Goal: Task Accomplishment & Management: Use online tool/utility

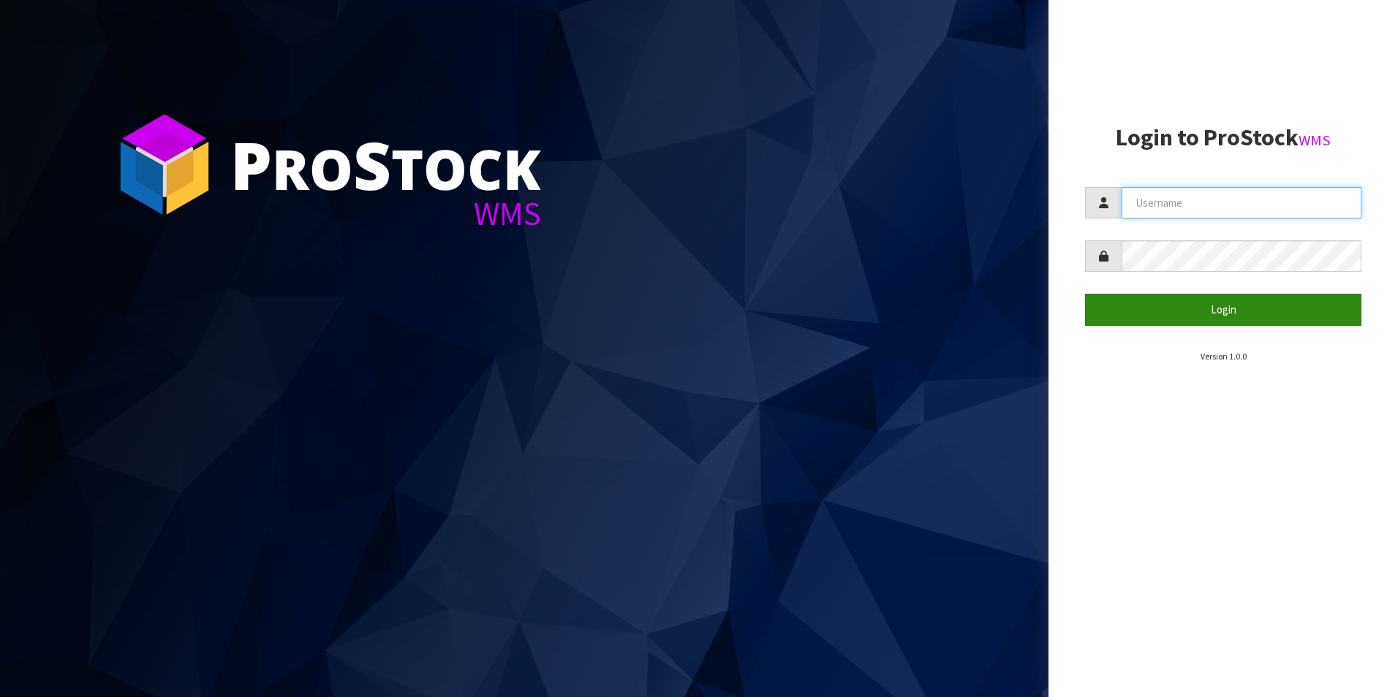
type input "TUFF TURF"
click at [1219, 310] on button "Login" at bounding box center [1223, 309] width 276 height 31
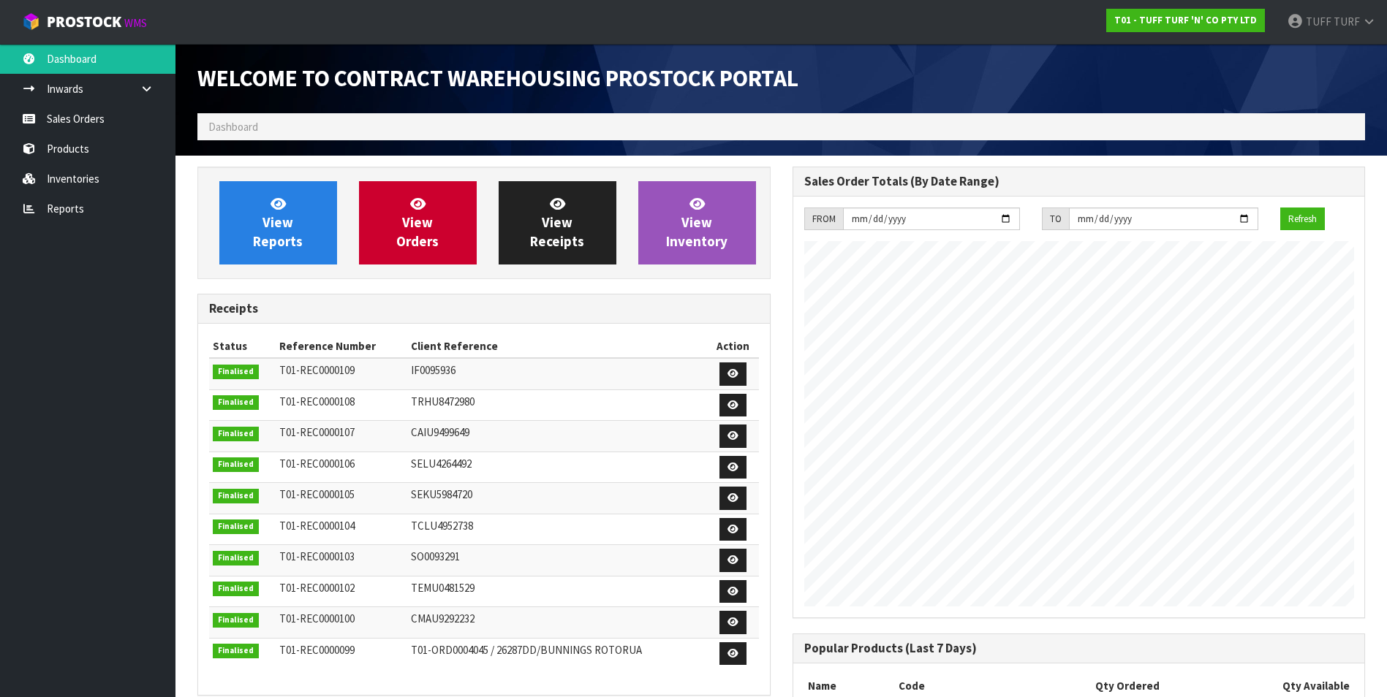
scroll to position [811, 594]
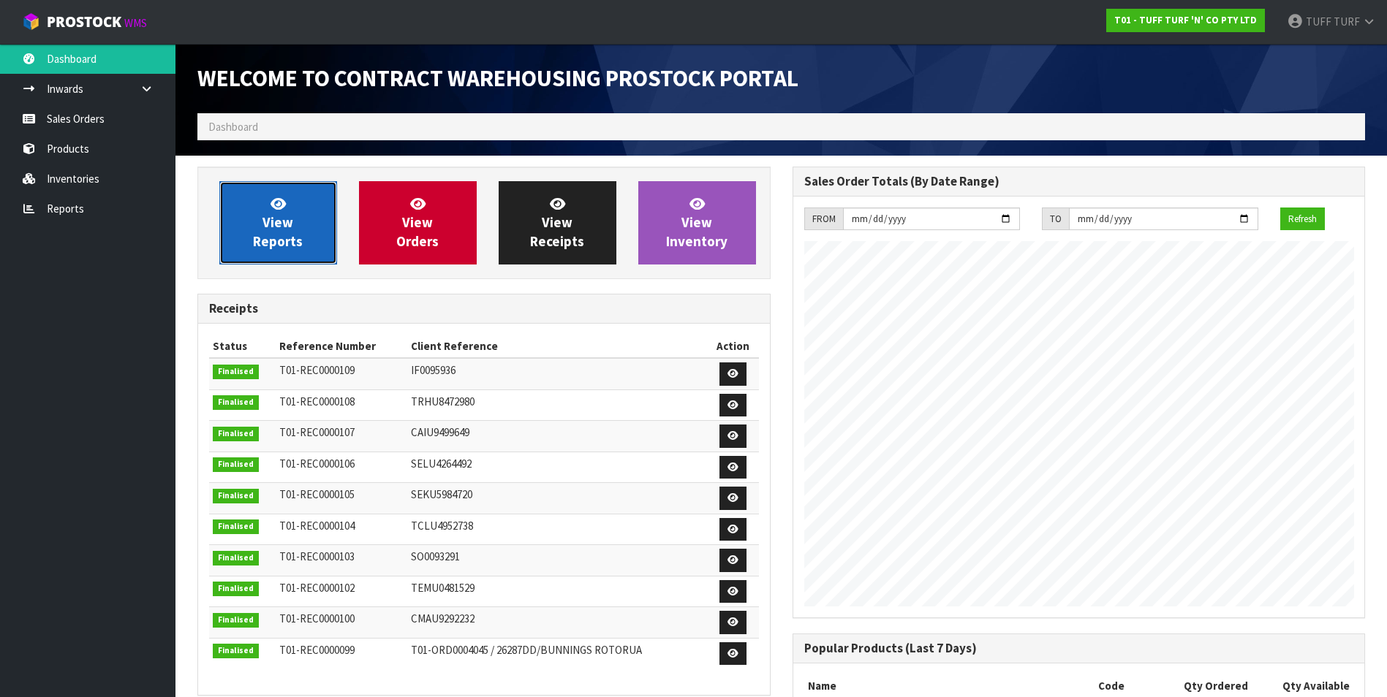
click at [302, 239] on link "View Reports" at bounding box center [278, 222] width 118 height 83
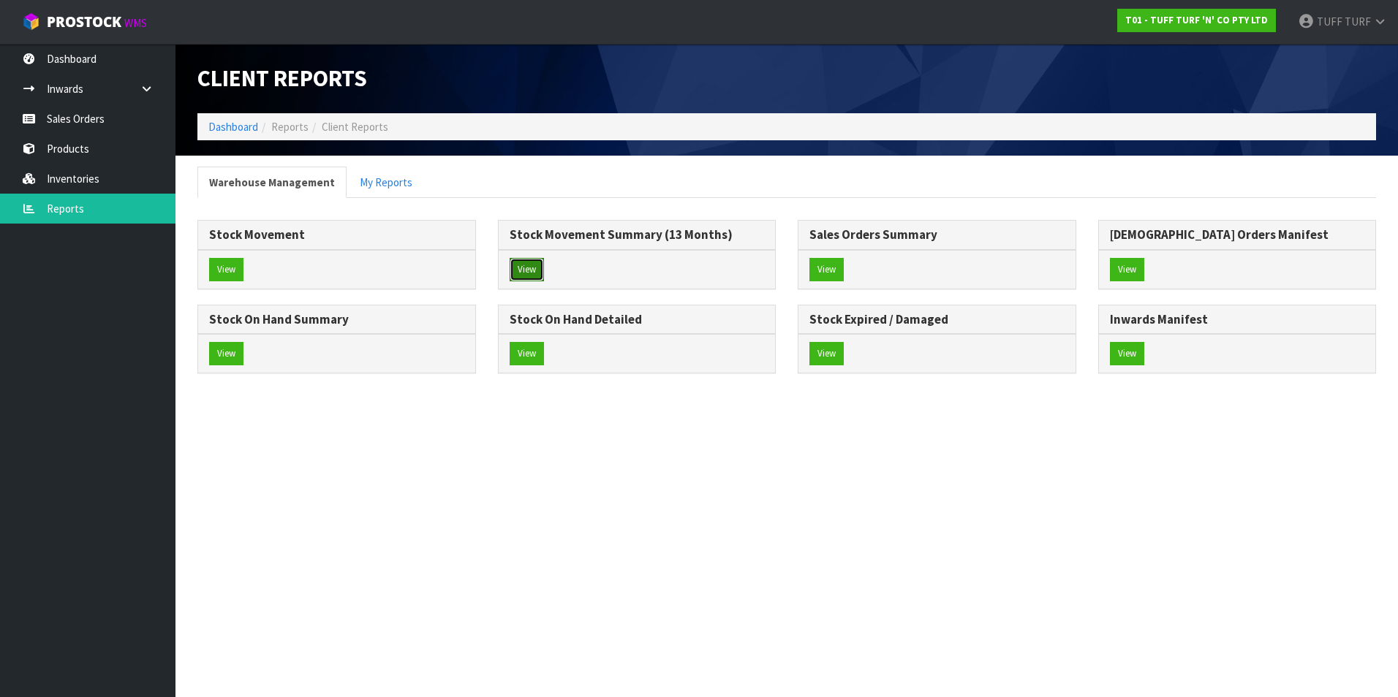
click at [529, 268] on button "View" at bounding box center [527, 269] width 34 height 23
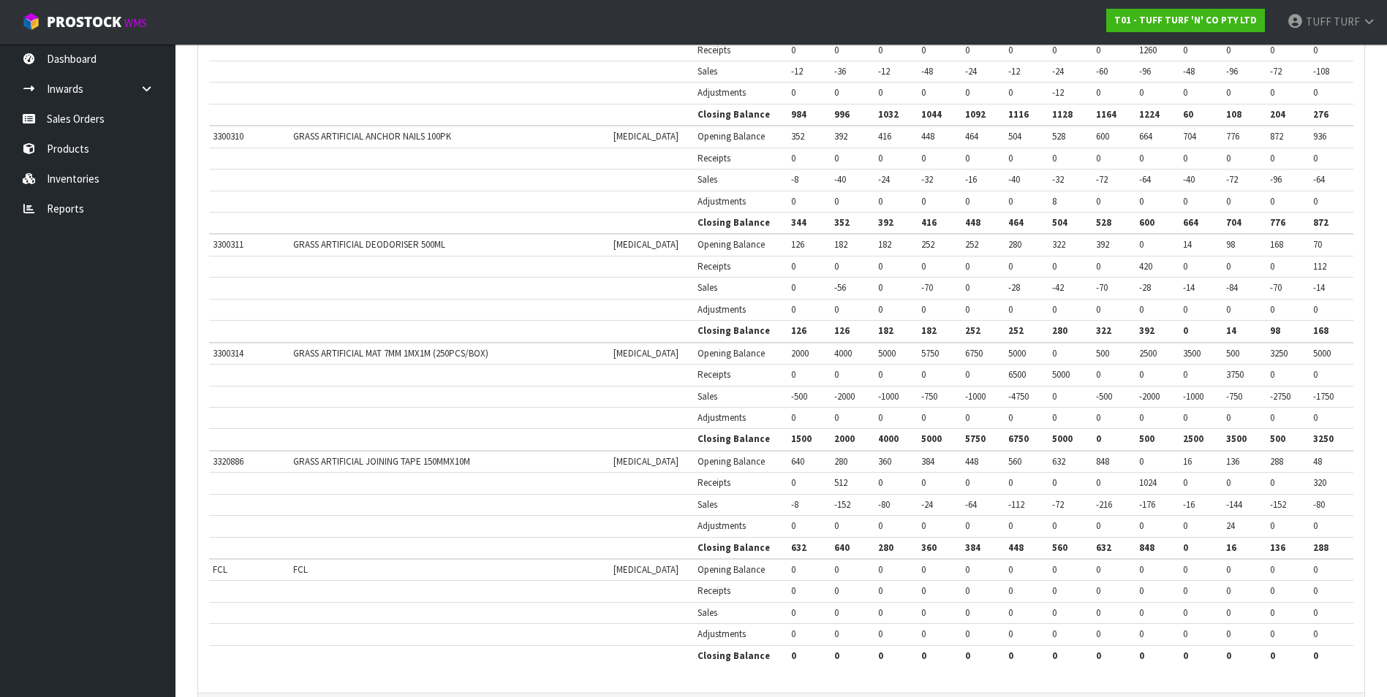
scroll to position [2411, 0]
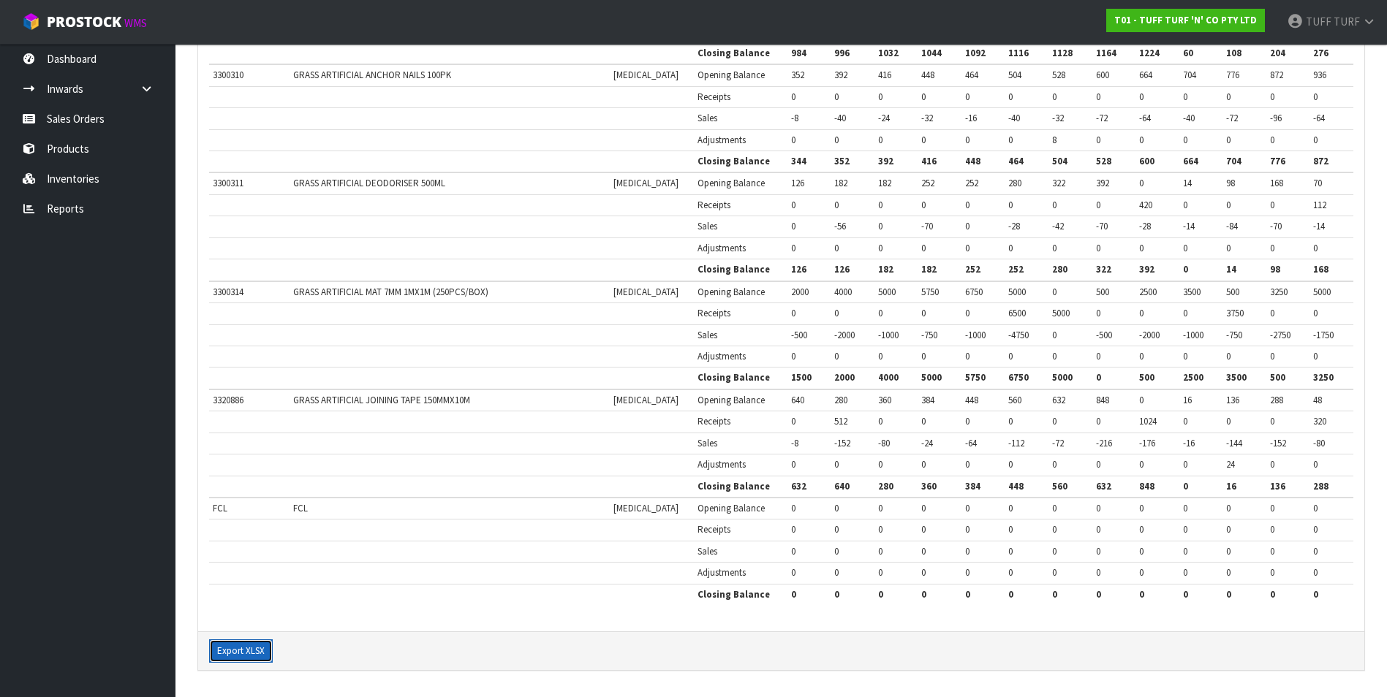
click at [254, 651] on button "Export XLSX" at bounding box center [241, 651] width 64 height 23
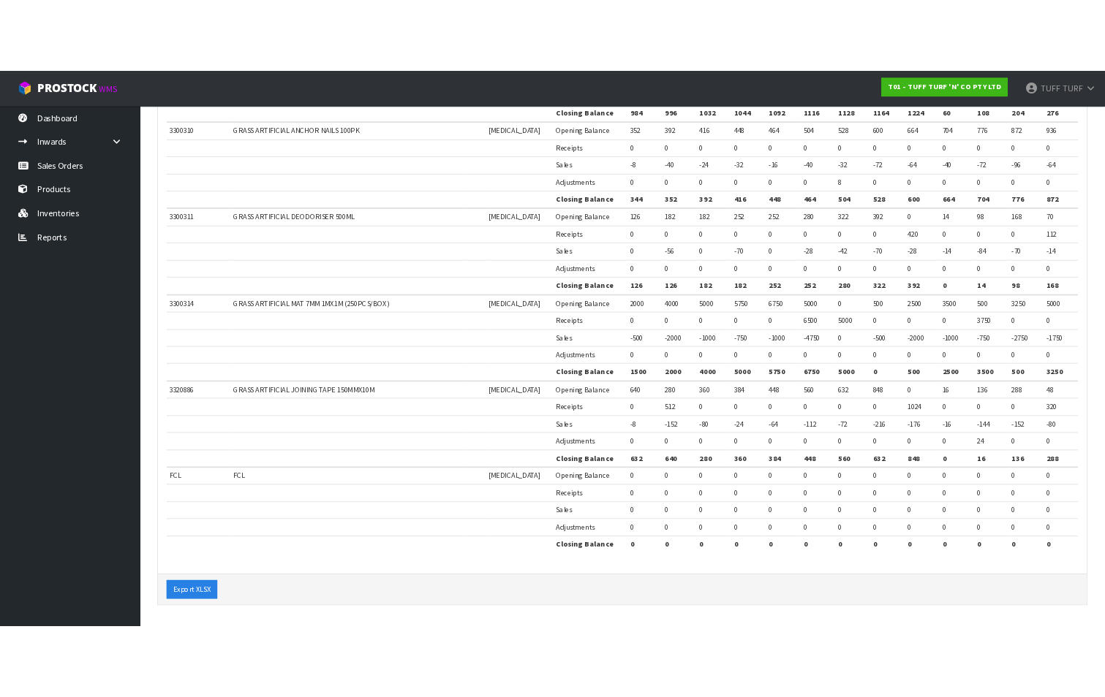
scroll to position [2951, 0]
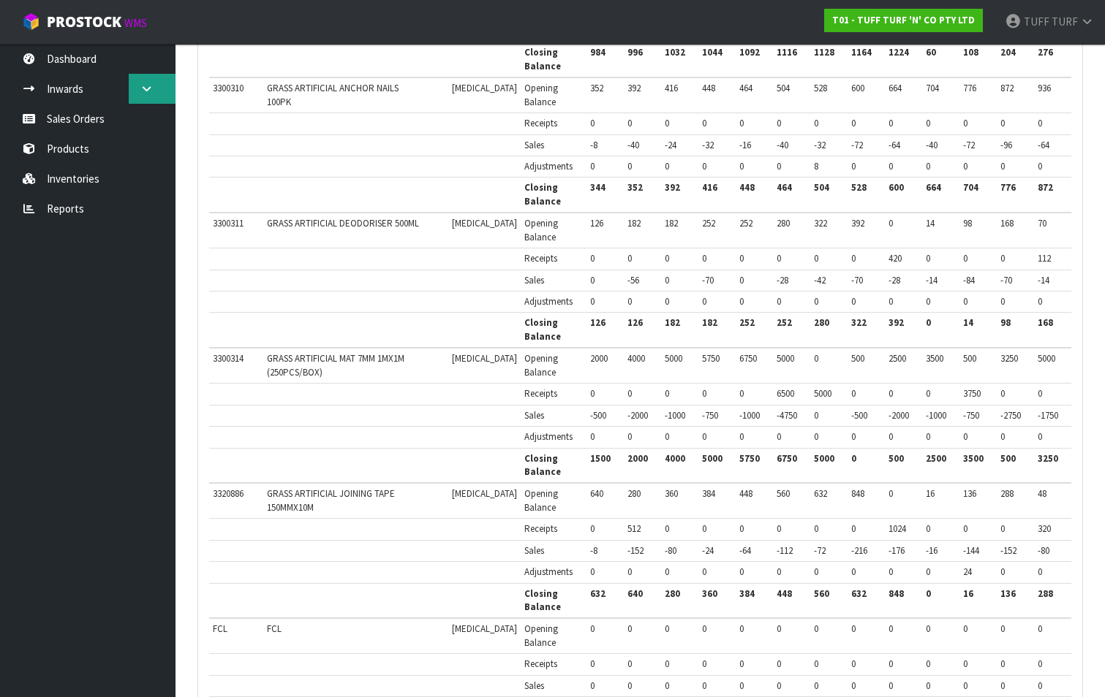
click at [152, 87] on icon at bounding box center [147, 88] width 14 height 11
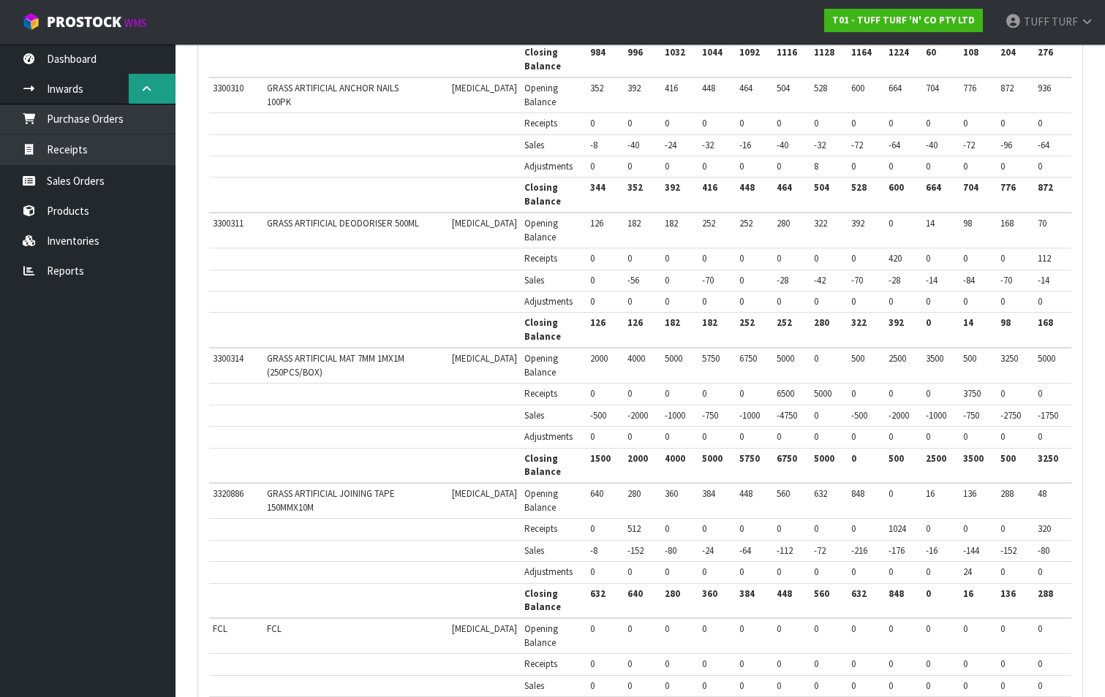
click at [152, 87] on icon at bounding box center [147, 88] width 14 height 11
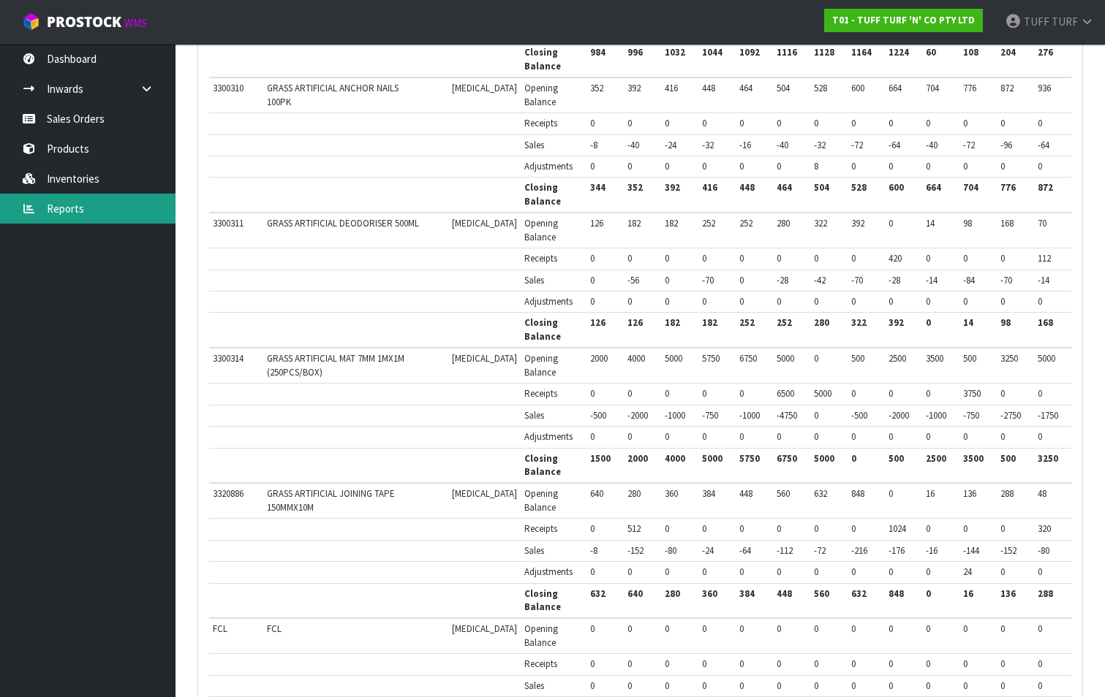
click at [102, 201] on link "Reports" at bounding box center [87, 209] width 175 height 30
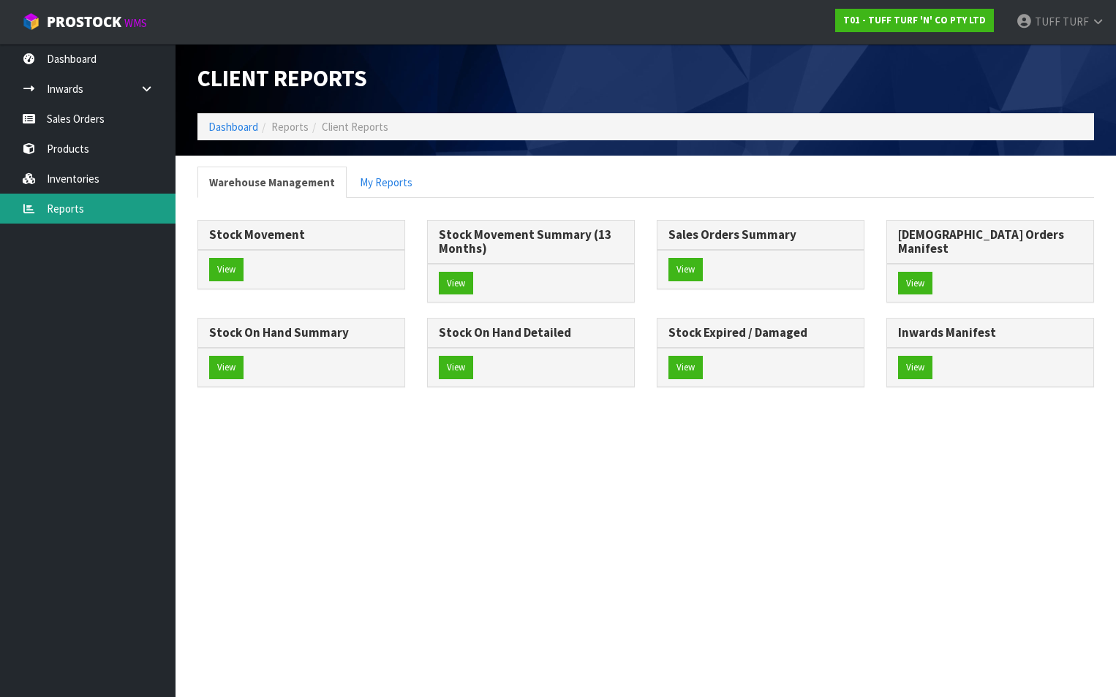
click at [80, 202] on link "Reports" at bounding box center [87, 209] width 175 height 30
click at [93, 211] on link "Reports" at bounding box center [87, 209] width 175 height 30
click at [404, 348] on div "View" at bounding box center [301, 367] width 206 height 39
